Goal: Find specific page/section: Find specific page/section

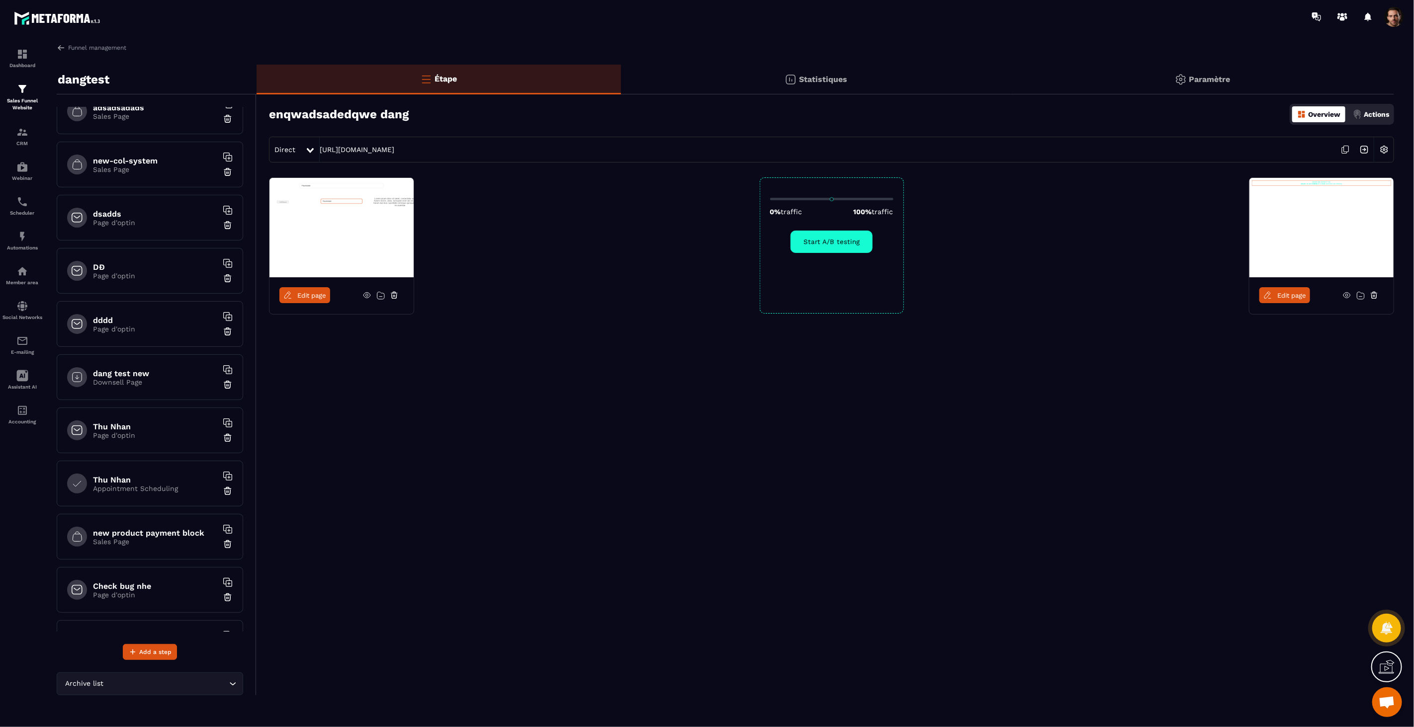
scroll to position [221, 0]
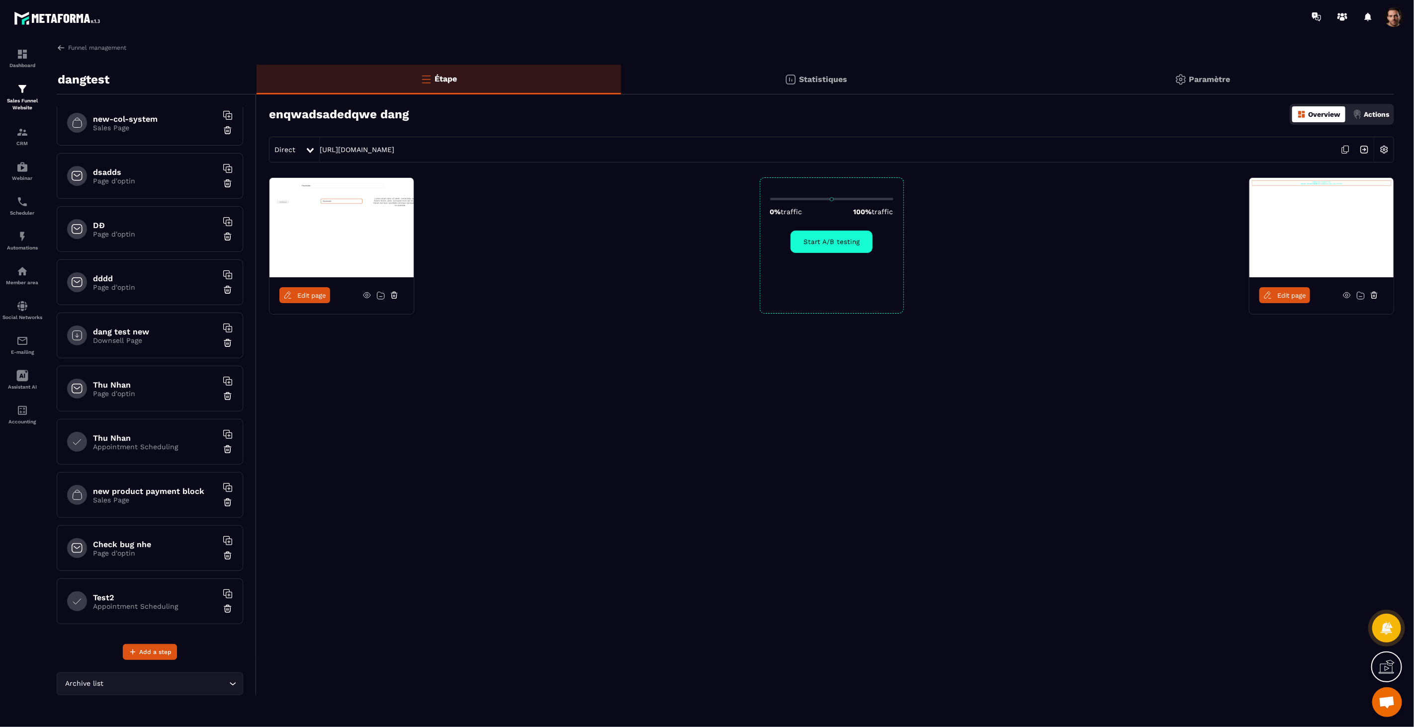
click at [153, 486] on div "new product payment block Sales Page" at bounding box center [150, 495] width 186 height 46
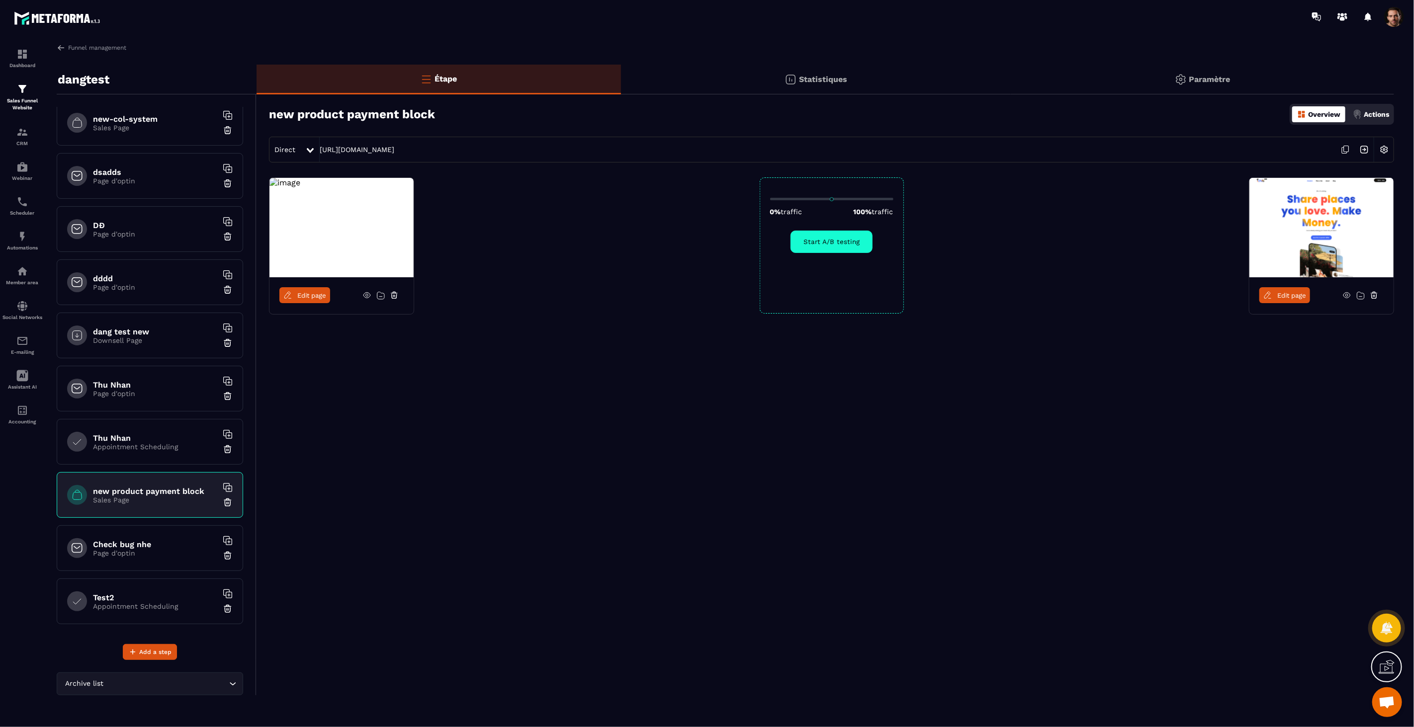
click at [301, 308] on div "Edit page" at bounding box center [341, 295] width 144 height 36
click at [305, 300] on link "Edit page" at bounding box center [304, 295] width 51 height 16
